Goal: Transaction & Acquisition: Purchase product/service

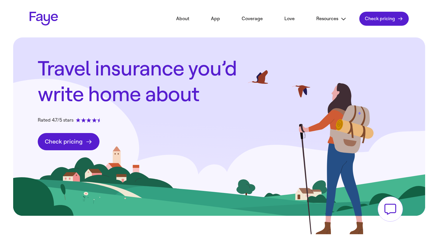
click at [53, 138] on span "Check pricing" at bounding box center [64, 141] width 38 height 7
click at [57, 144] on span "Check pricing" at bounding box center [64, 141] width 38 height 7
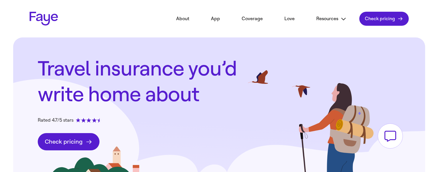
click at [393, 19] on span "Check pricing" at bounding box center [380, 19] width 30 height 6
click at [64, 136] on link "Check pricing Get a quote" at bounding box center [69, 141] width 62 height 17
